Goal: Complete application form

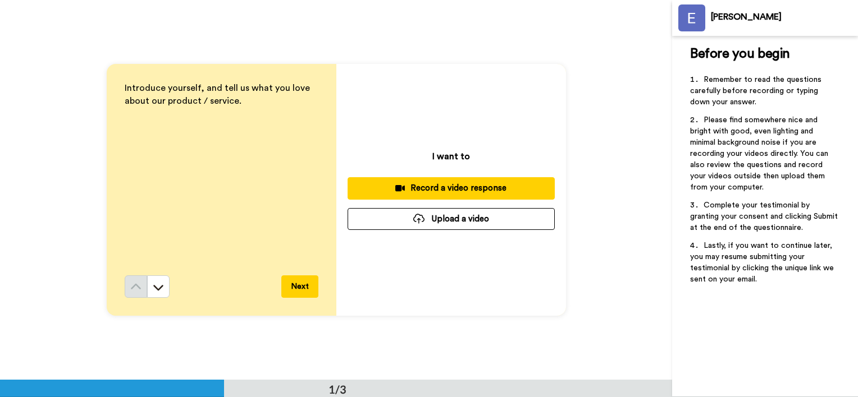
click at [451, 190] on div "Record a video response" at bounding box center [450, 188] width 189 height 12
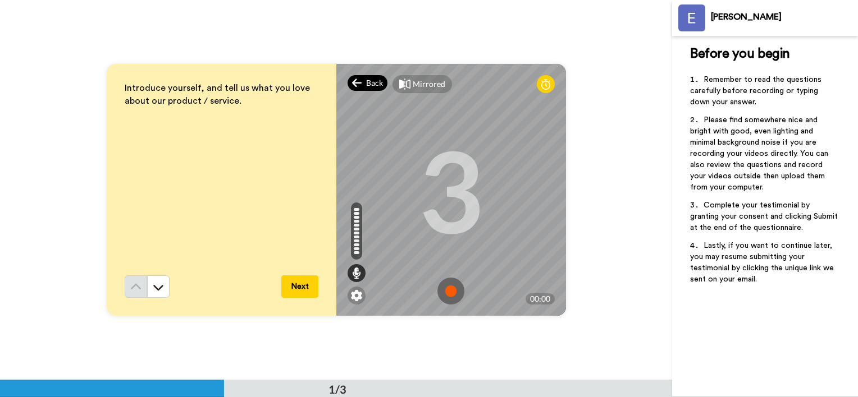
click at [359, 88] on div "Back" at bounding box center [368, 83] width 40 height 16
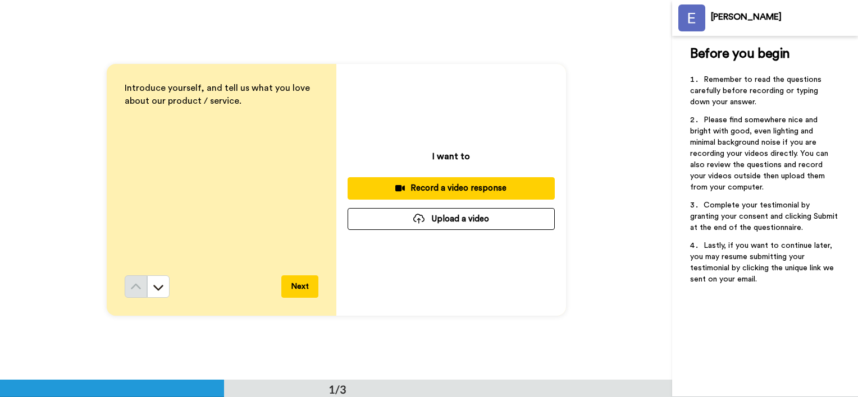
click at [444, 186] on div "Record a video response" at bounding box center [450, 188] width 189 height 12
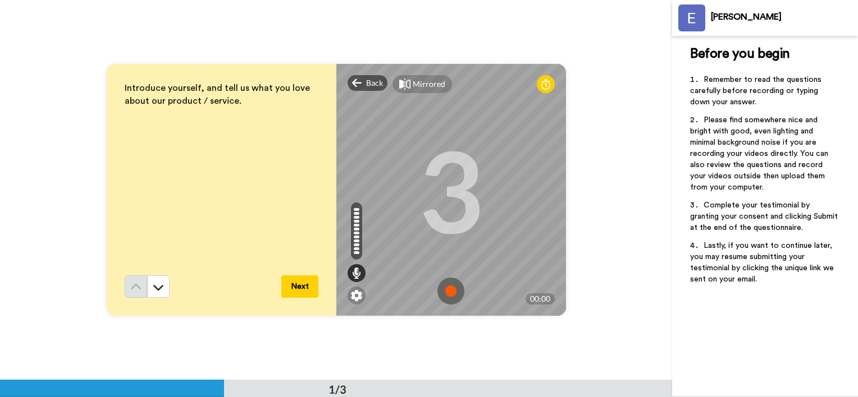
click at [447, 290] on img at bounding box center [450, 291] width 27 height 27
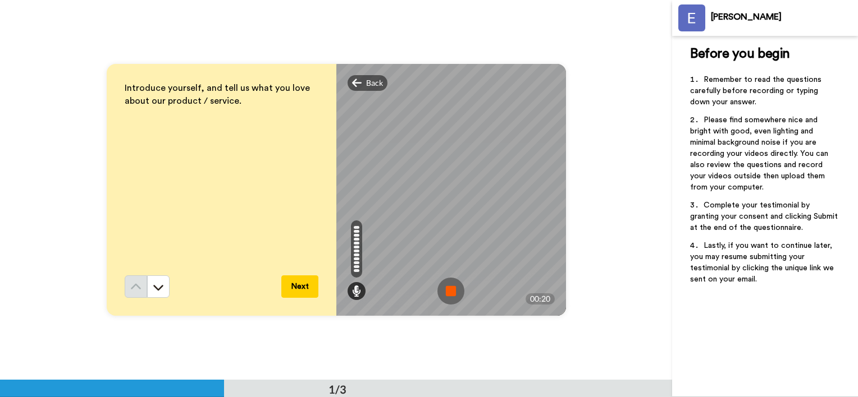
drag, startPoint x: 445, startPoint y: 291, endPoint x: 440, endPoint y: 301, distance: 11.1
click at [445, 291] on img at bounding box center [450, 291] width 27 height 27
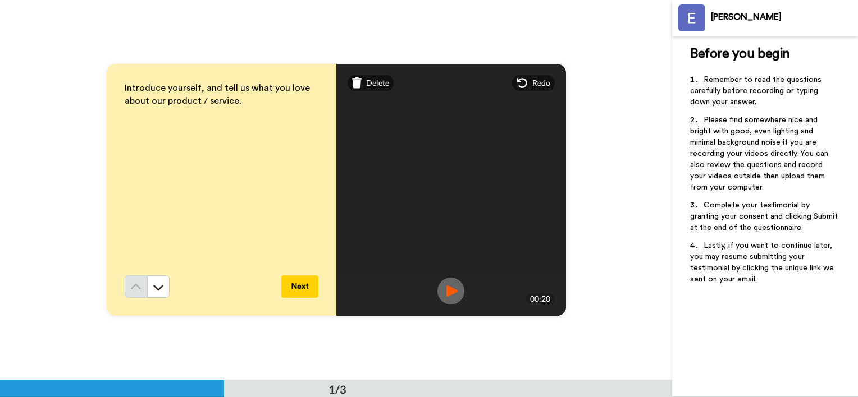
click at [248, 97] on p "Introduce yourself, and tell us what you love about our product / service." at bounding box center [222, 95] width 194 height 26
click at [359, 83] on div "Delete" at bounding box center [371, 83] width 47 height 16
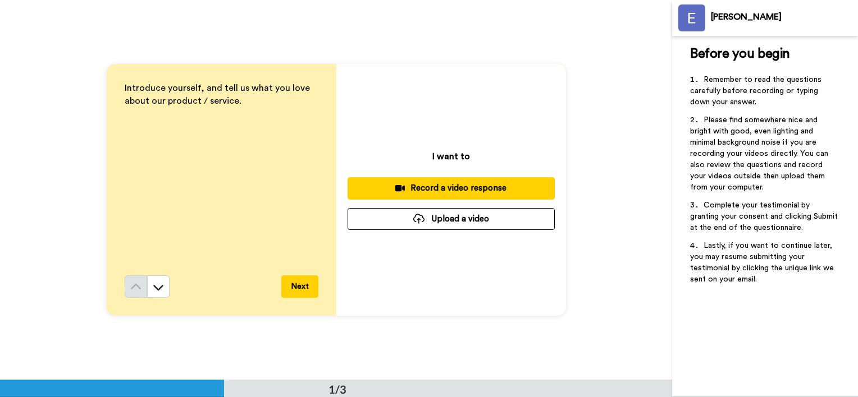
click at [440, 187] on div "Record a video response" at bounding box center [450, 188] width 189 height 12
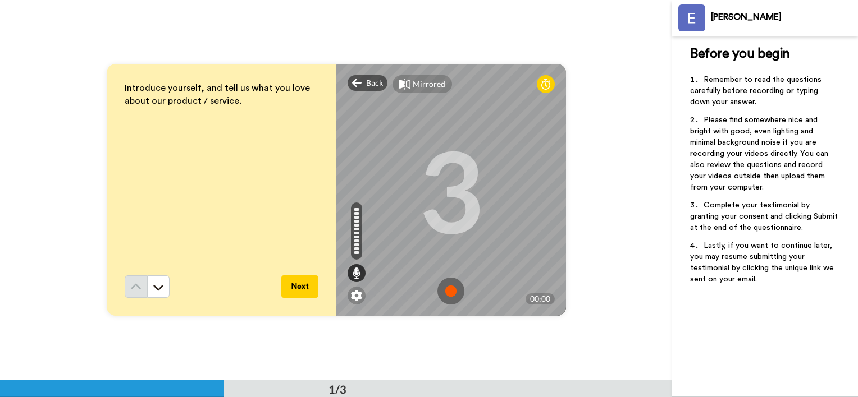
click at [445, 292] on img at bounding box center [450, 291] width 27 height 27
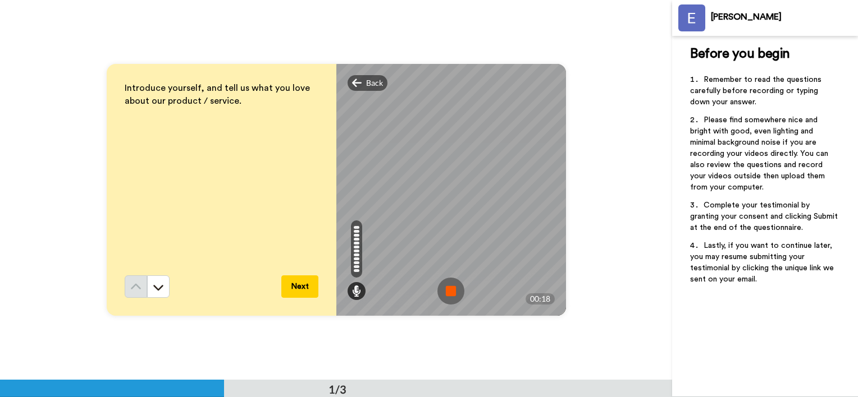
click at [300, 290] on button "Next" at bounding box center [299, 287] width 37 height 22
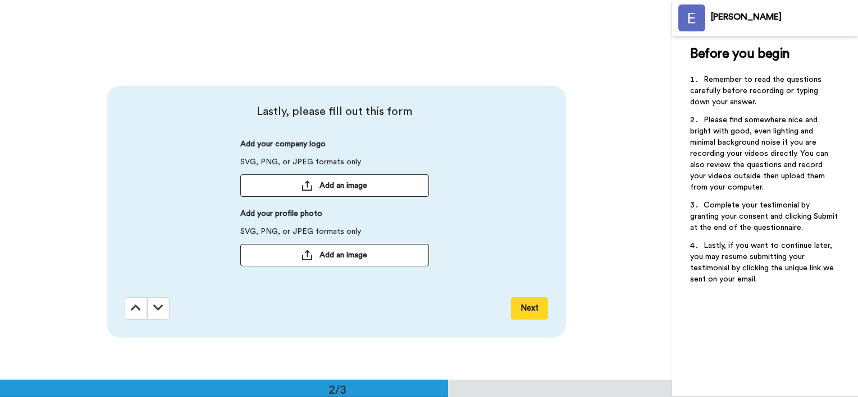
scroll to position [381, 0]
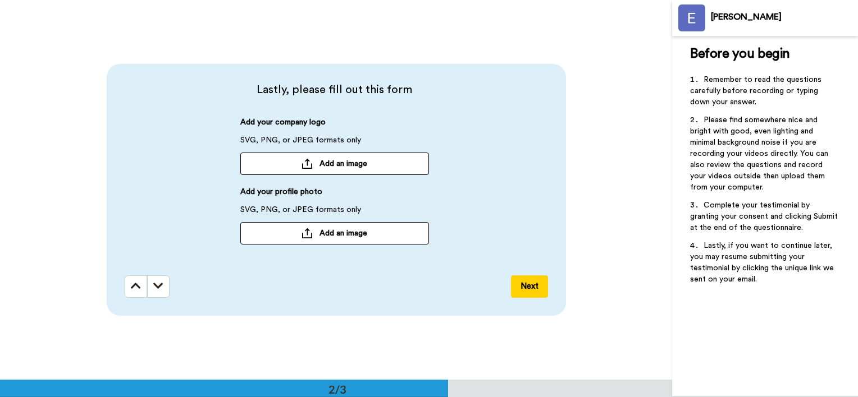
click at [328, 168] on span "Add an image" at bounding box center [343, 163] width 48 height 11
click at [339, 238] on span "Add an image" at bounding box center [343, 232] width 48 height 11
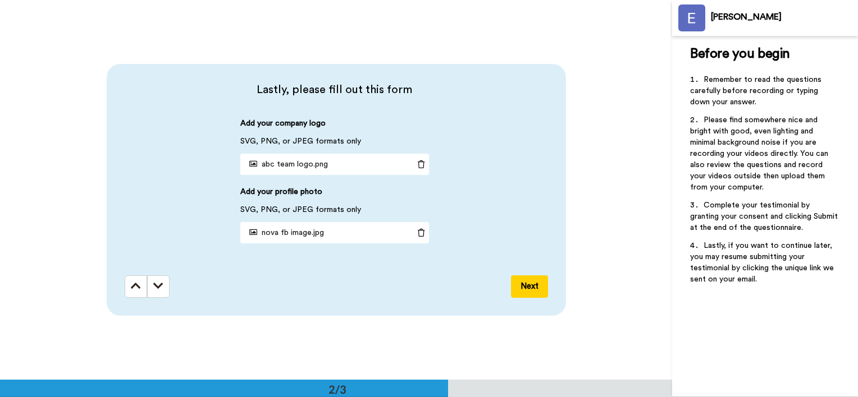
click at [515, 285] on button "Next" at bounding box center [529, 287] width 37 height 22
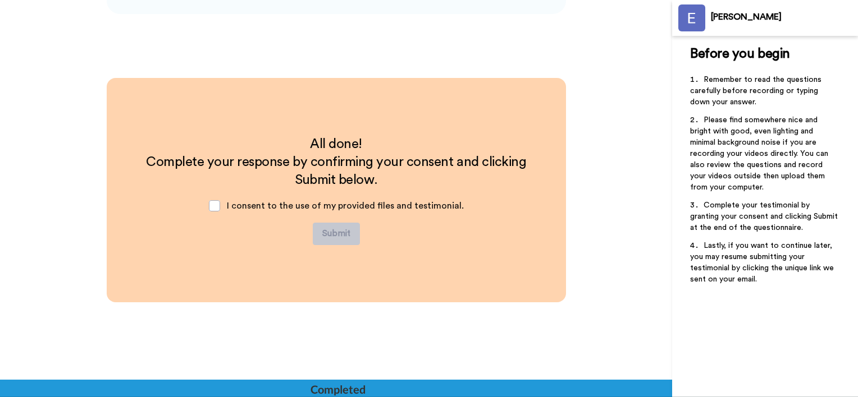
scroll to position [683, 0]
click at [219, 204] on span at bounding box center [214, 205] width 11 height 11
click at [331, 231] on button "Submit" at bounding box center [336, 234] width 47 height 22
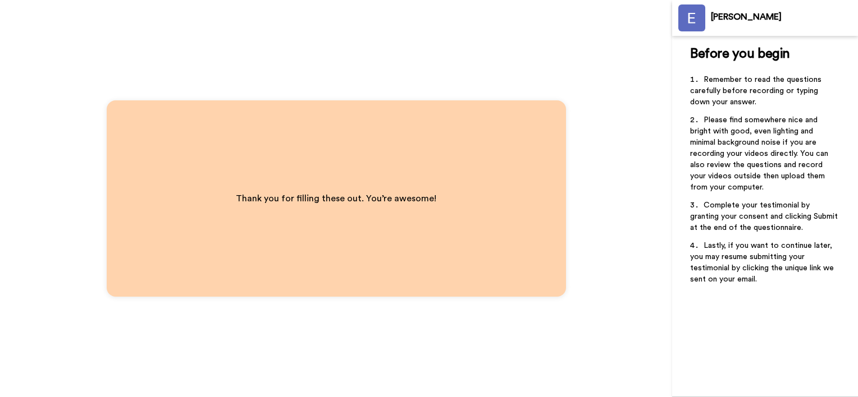
drag, startPoint x: 49, startPoint y: 145, endPoint x: 95, endPoint y: 0, distance: 152.7
click at [49, 145] on div "Thank you for filling these out. You’re awesome!" at bounding box center [336, 198] width 672 height 397
